Goal: Task Accomplishment & Management: Manage account settings

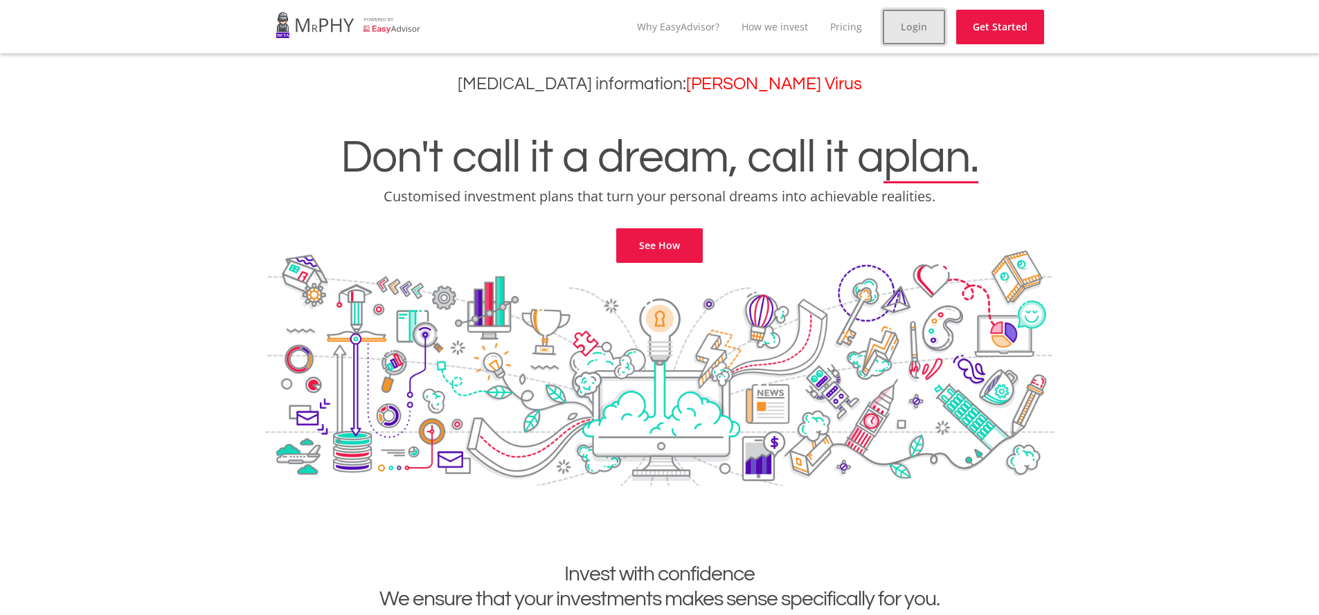
click at [898, 30] on link "Login" at bounding box center [914, 27] width 62 height 35
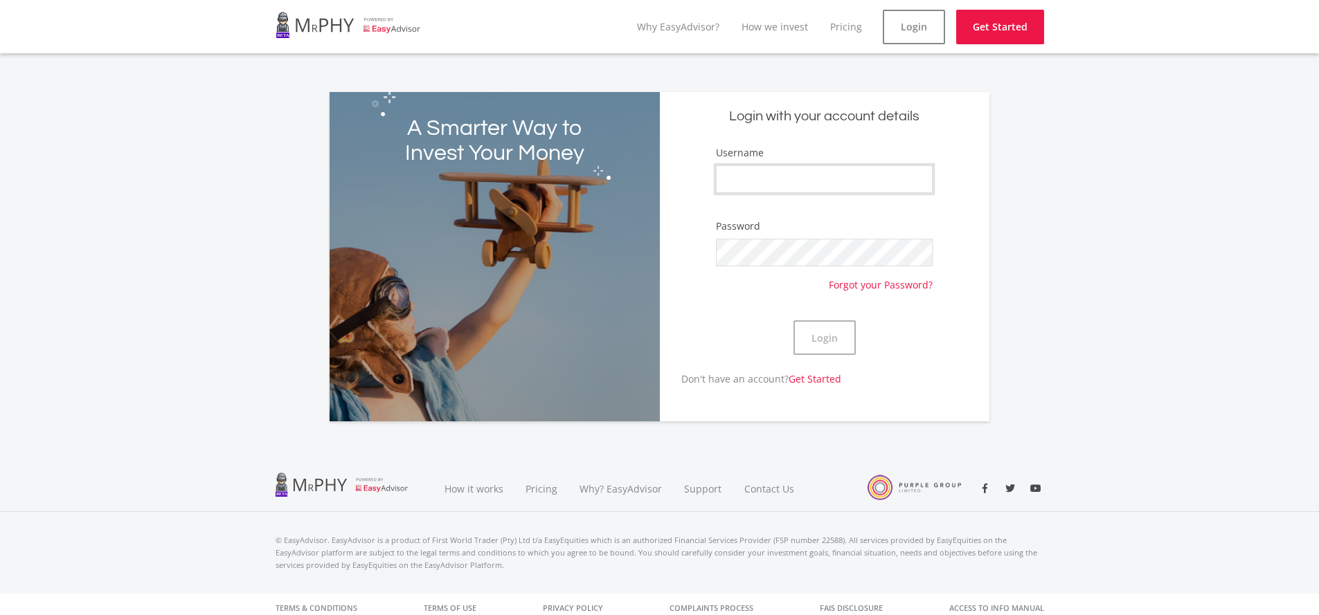
click at [798, 183] on input "Username" at bounding box center [824, 179] width 216 height 28
type input "[EMAIL_ADDRESS][DOMAIN_NAME]"
click at [793, 320] on button "Login" at bounding box center [824, 337] width 62 height 35
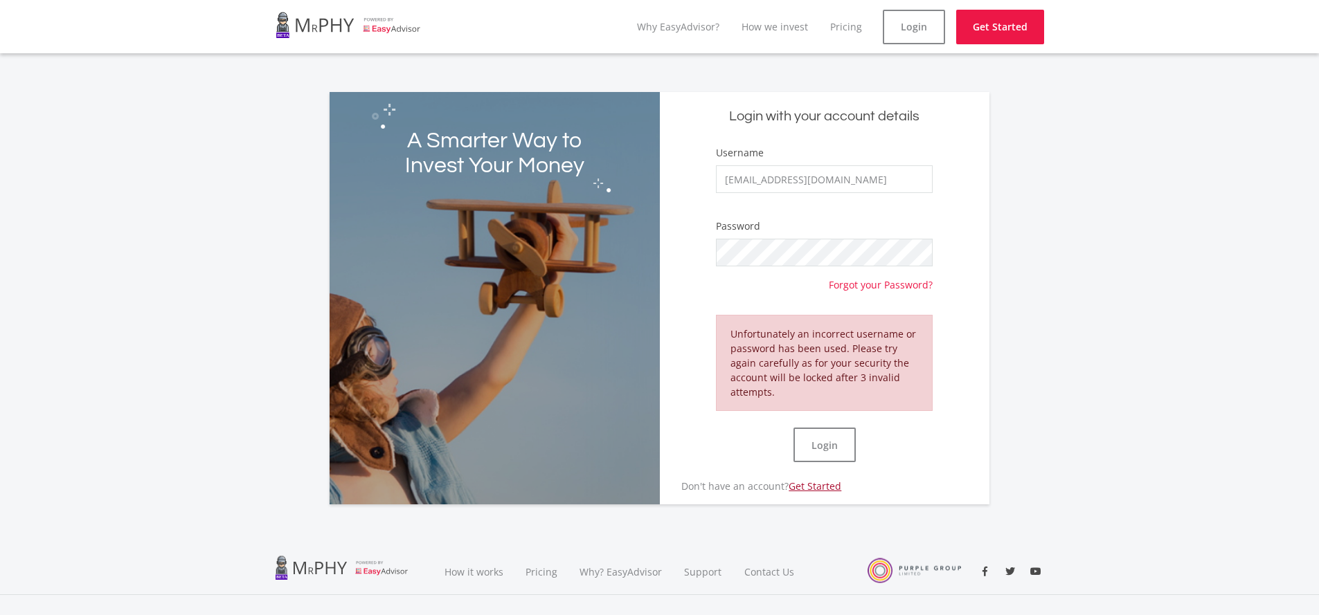
click at [802, 486] on link "Get Started" at bounding box center [814, 486] width 53 height 13
